Goal: Task Accomplishment & Management: Complete application form

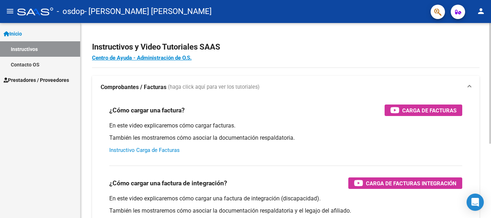
click at [154, 151] on link "Instructivo Carga de Facturas" at bounding box center [144, 150] width 70 height 6
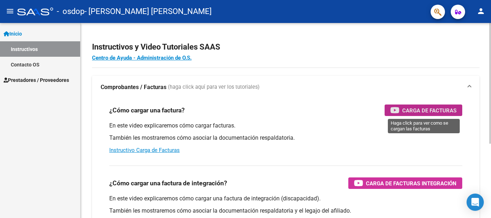
click at [443, 110] on span "Carga de Facturas" at bounding box center [429, 110] width 54 height 9
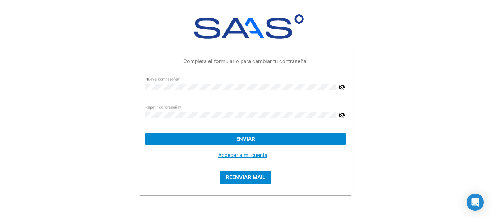
click at [236, 154] on link "Acceder a mi cuenta" at bounding box center [242, 155] width 49 height 6
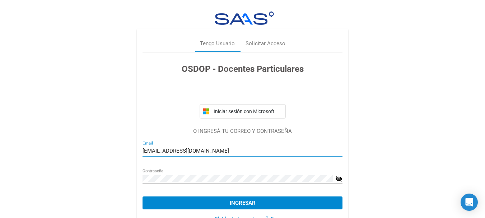
type input "[EMAIL_ADDRESS][DOMAIN_NAME]"
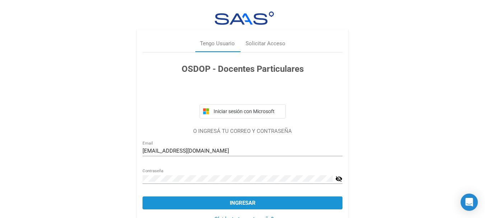
click at [239, 202] on span "Ingresar" at bounding box center [243, 203] width 26 height 6
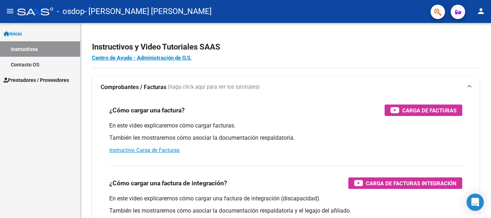
click at [10, 8] on mat-icon "menu" at bounding box center [10, 11] width 9 height 9
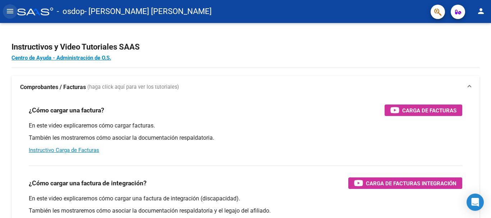
click at [13, 9] on mat-icon "menu" at bounding box center [10, 11] width 9 height 9
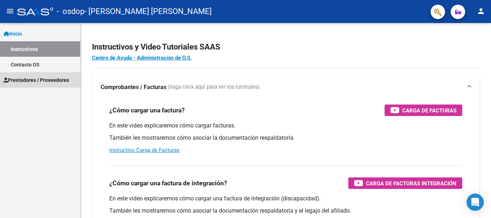
click at [21, 79] on span "Prestadores / Proveedores" at bounding box center [36, 80] width 65 height 8
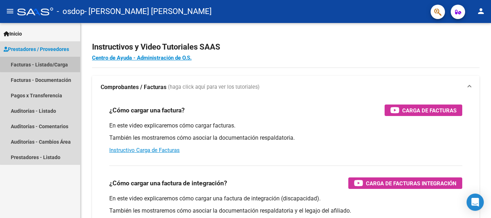
click at [45, 62] on link "Facturas - Listado/Carga" at bounding box center [40, 64] width 80 height 15
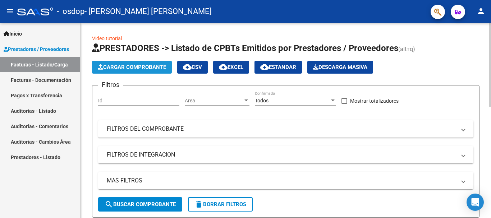
click at [127, 64] on button "Cargar Comprobante" at bounding box center [132, 67] width 80 height 13
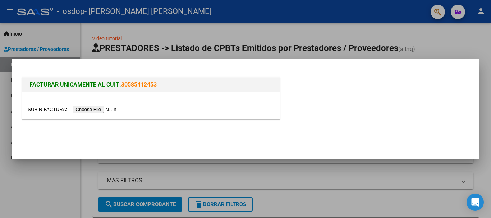
click at [108, 110] on input "file" at bounding box center [73, 110] width 91 height 8
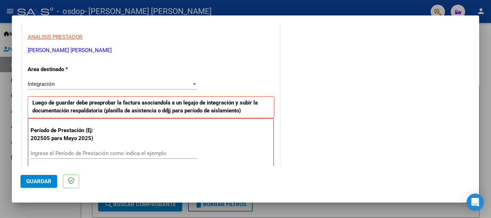
scroll to position [133, 0]
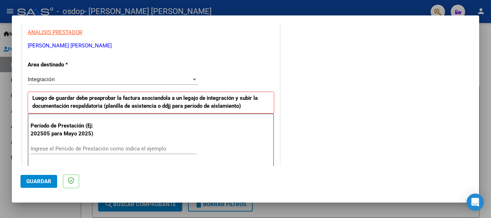
click at [194, 81] on div at bounding box center [194, 79] width 6 height 6
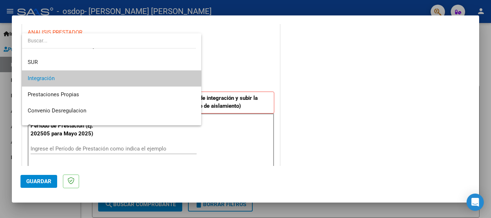
scroll to position [29, 0]
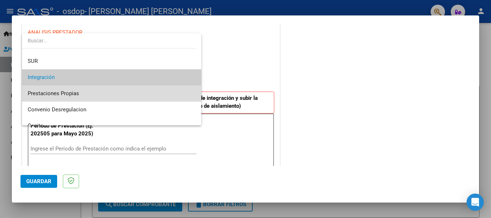
click at [124, 96] on span "Prestaciones Propias" at bounding box center [112, 93] width 168 height 16
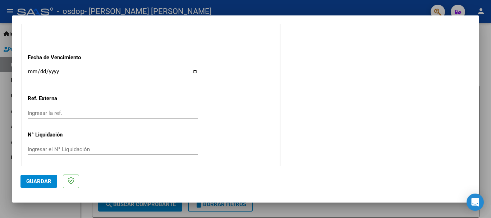
scroll to position [418, 0]
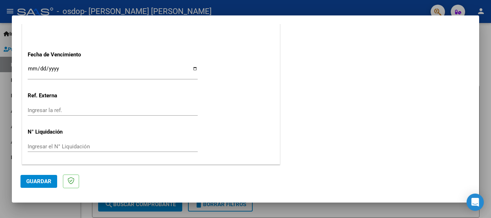
click at [51, 180] on button "Guardar" at bounding box center [38, 181] width 37 height 13
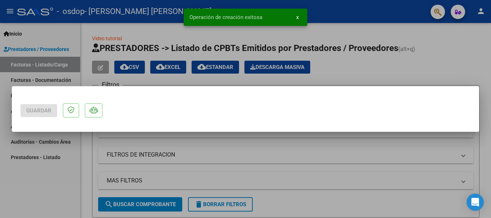
scroll to position [0, 0]
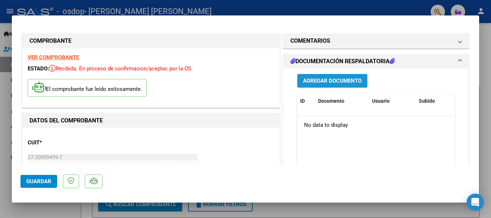
click at [335, 80] on span "Agregar Documento" at bounding box center [332, 81] width 59 height 6
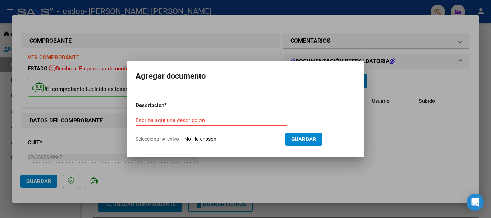
click at [233, 139] on input "Seleccionar Archivo" at bounding box center [231, 139] width 95 height 7
type input "C:\fakepath\ACE Scanner_2025_09_02.pdf"
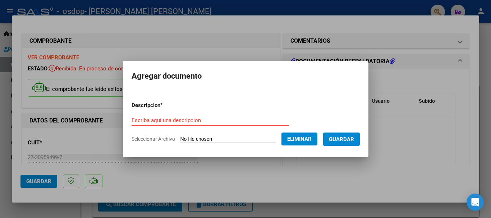
click at [183, 117] on input "Escriba aquí una descripcion" at bounding box center [209, 120] width 157 height 6
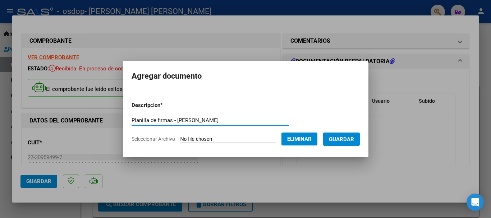
type input "Planilla de firmas - [PERSON_NAME]"
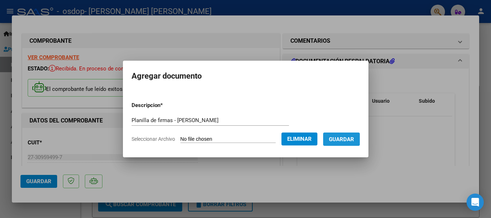
click at [341, 138] on span "Guardar" at bounding box center [341, 139] width 25 height 6
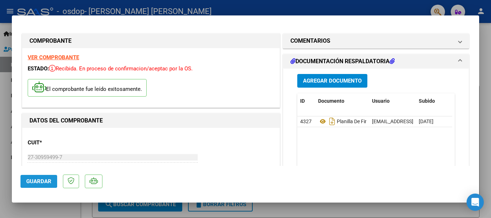
click at [35, 180] on span "Guardar" at bounding box center [38, 181] width 25 height 6
click at [33, 55] on strong "VER COMPROBANTE" at bounding box center [53, 57] width 51 height 6
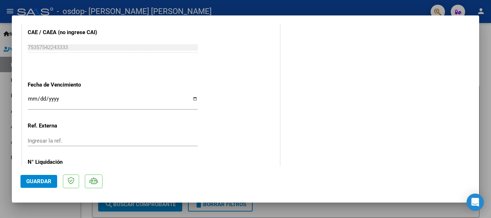
scroll to position [432, 0]
